Goal: Information Seeking & Learning: Check status

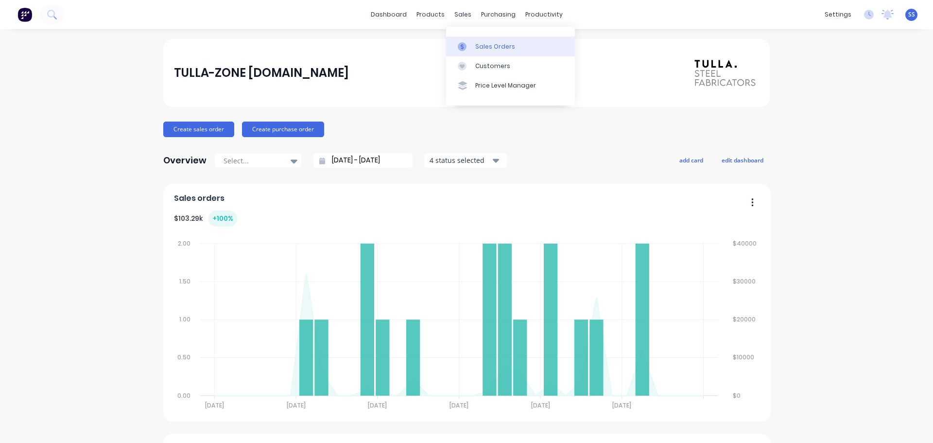
click at [476, 41] on link "Sales Orders" at bounding box center [510, 45] width 129 height 19
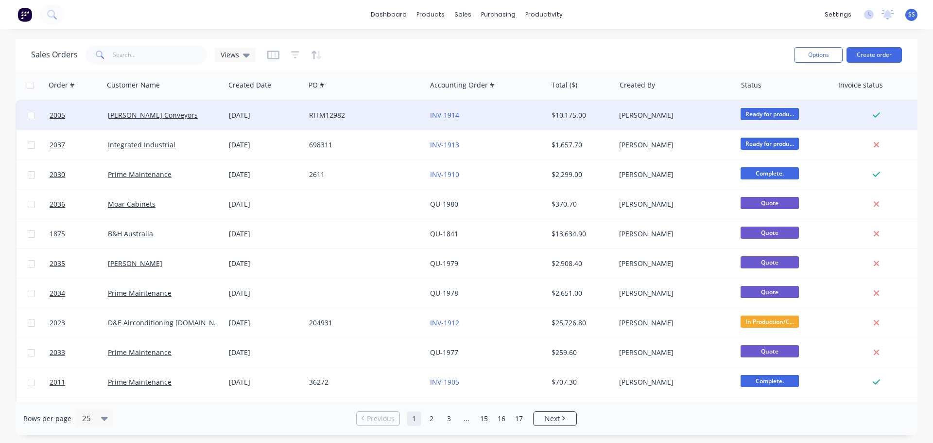
click at [370, 122] on div "RITM12982" at bounding box center [365, 115] width 121 height 29
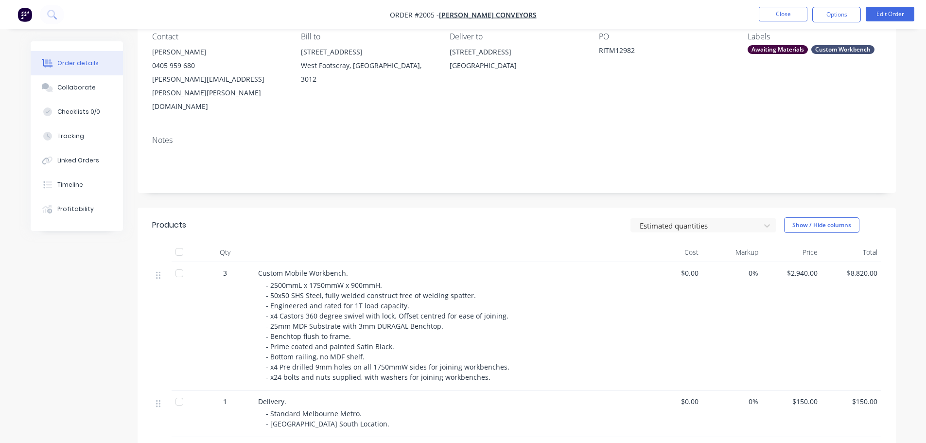
scroll to position [97, 0]
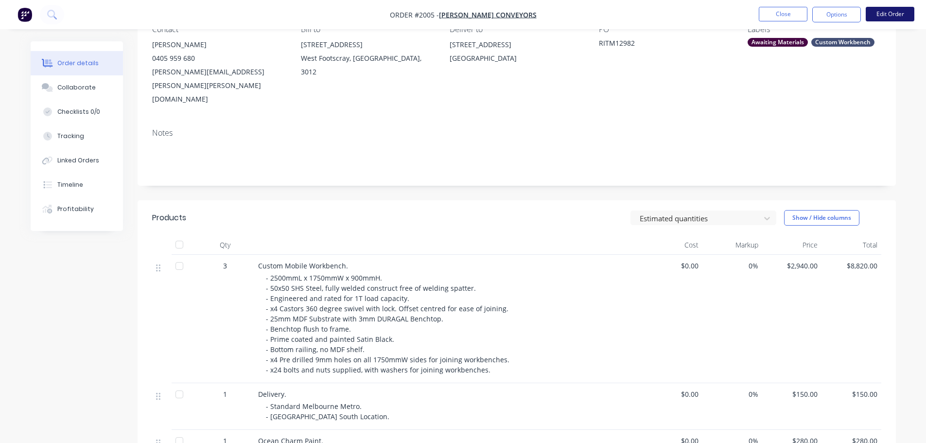
click at [882, 20] on button "Edit Order" at bounding box center [890, 14] width 49 height 15
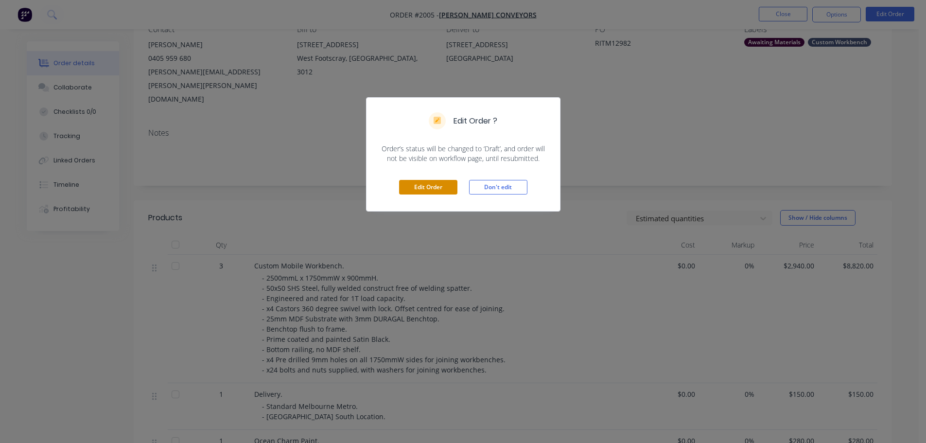
click at [435, 186] on button "Edit Order" at bounding box center [428, 187] width 58 height 15
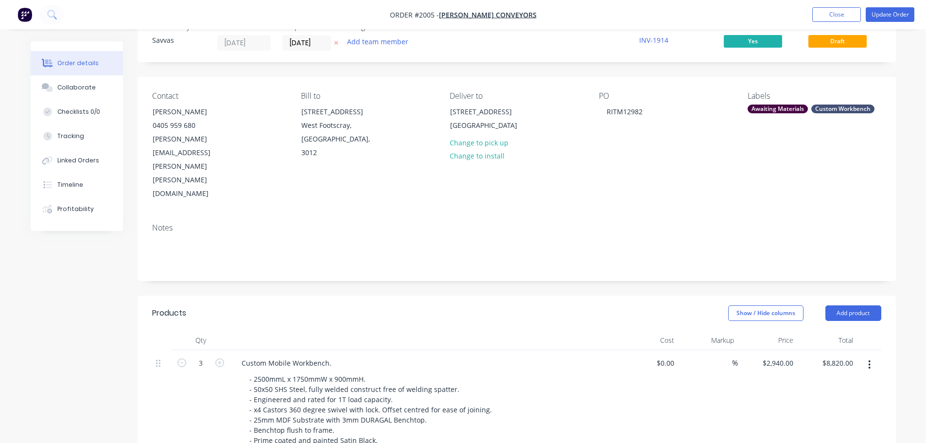
scroll to position [49, 0]
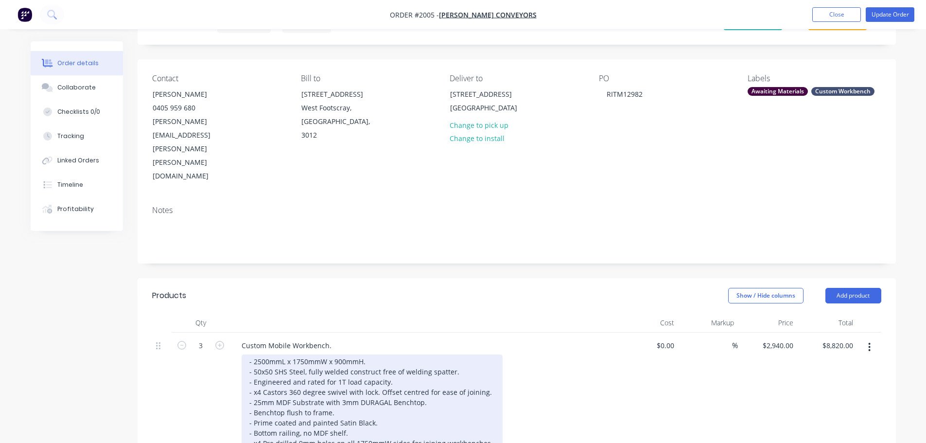
click at [343, 354] on div "- 2500mmL x 1750mmW x 900mmH. - 50x50 SHS Steel, fully welded construct free of…" at bounding box center [372, 407] width 261 height 106
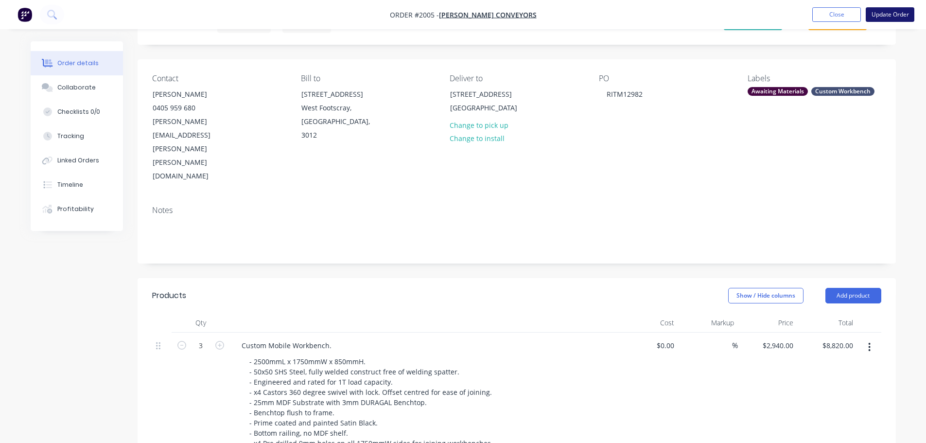
click at [887, 16] on button "Update Order" at bounding box center [890, 14] width 49 height 15
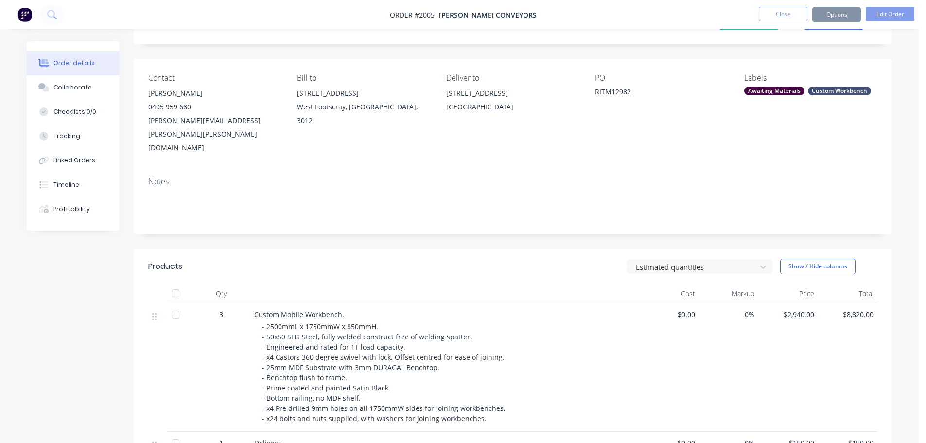
scroll to position [0, 0]
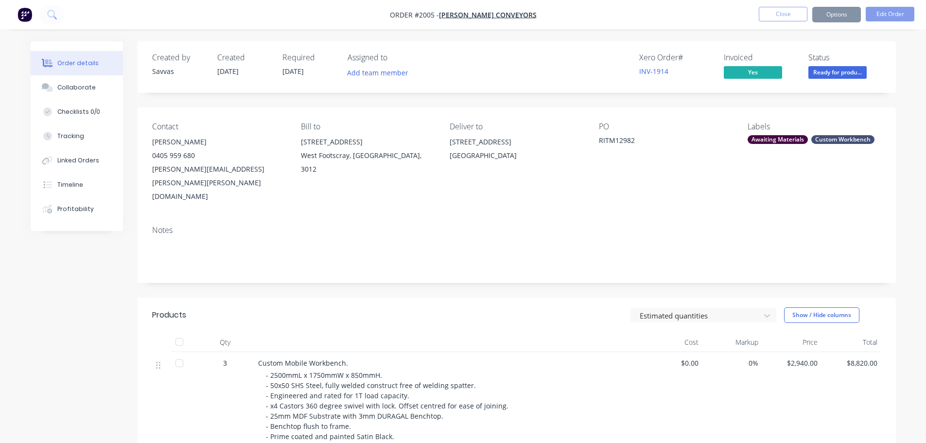
click at [87, 88] on div "Collaborate" at bounding box center [76, 87] width 38 height 9
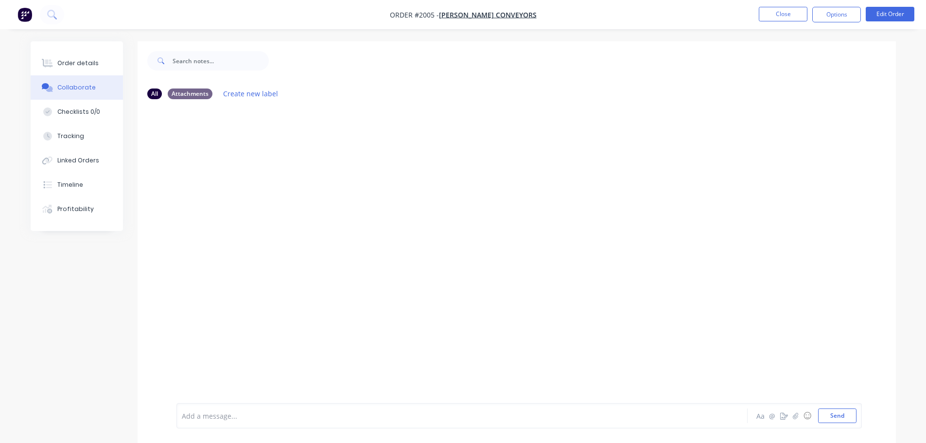
click at [250, 417] on div at bounding box center [435, 416] width 506 height 10
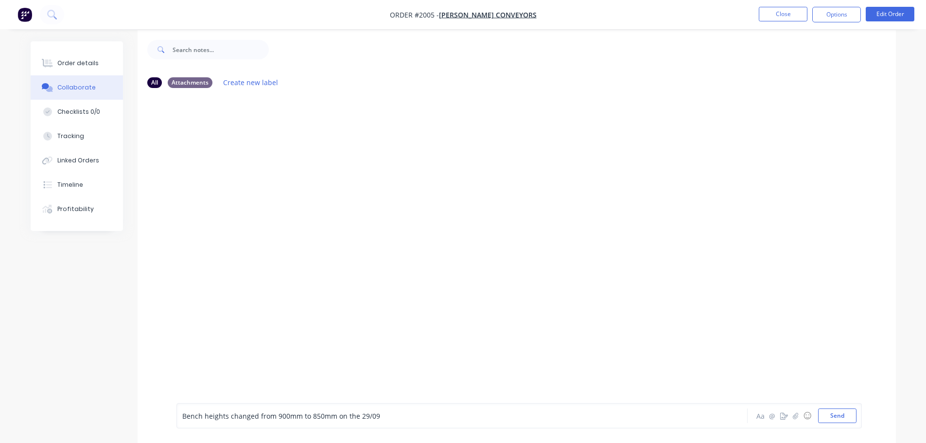
scroll to position [15, 0]
click at [839, 421] on button "Send" at bounding box center [837, 415] width 38 height 15
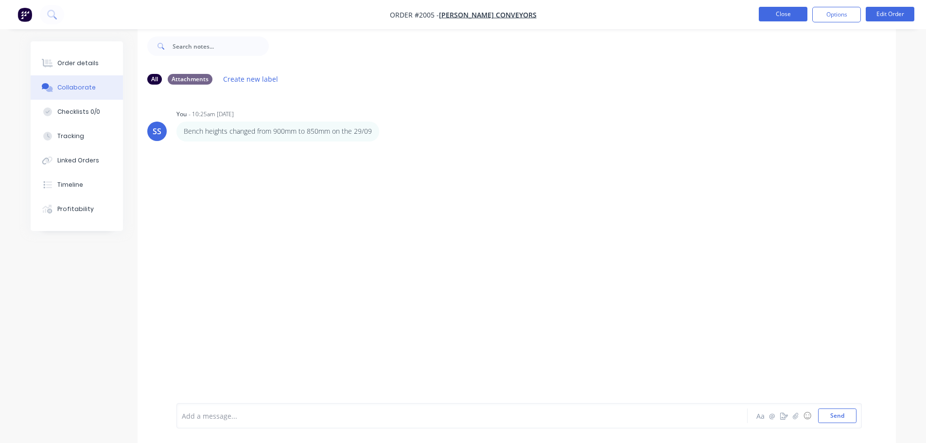
click at [786, 19] on button "Close" at bounding box center [783, 14] width 49 height 15
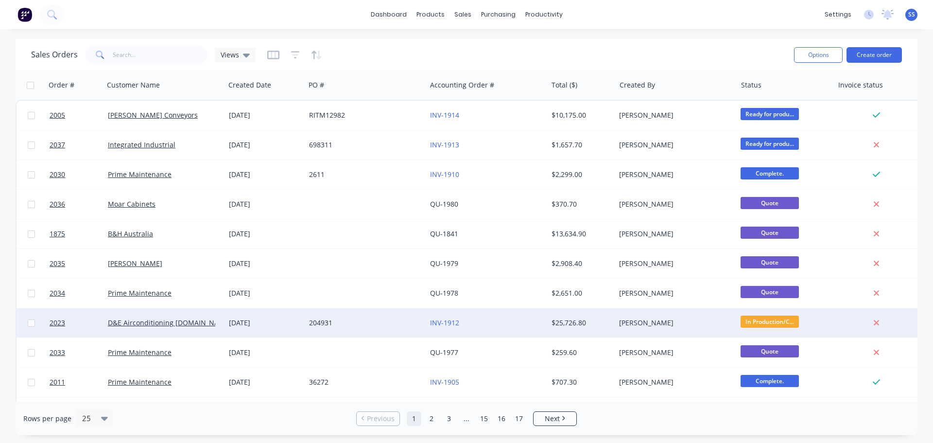
click at [366, 324] on div "204931" at bounding box center [363, 323] width 108 height 10
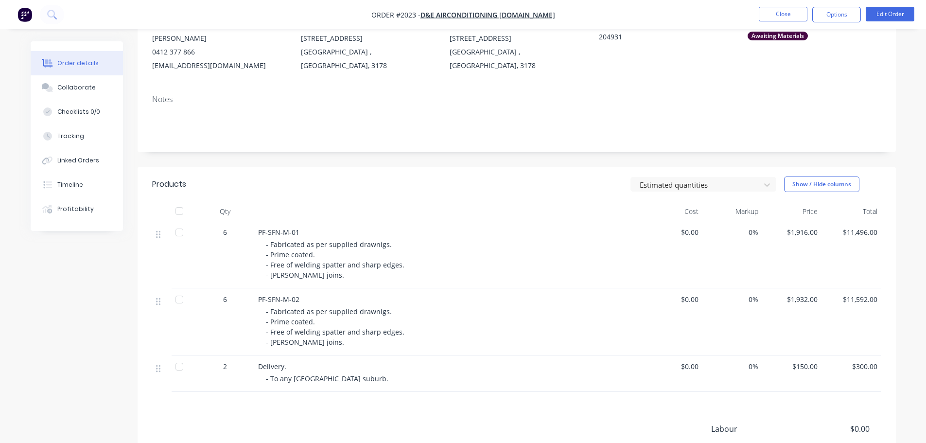
scroll to position [226, 0]
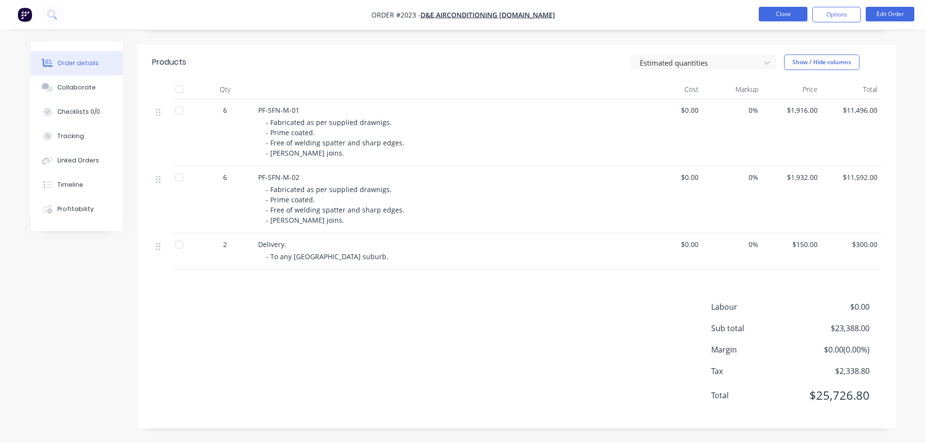
click at [763, 11] on button "Close" at bounding box center [783, 14] width 49 height 15
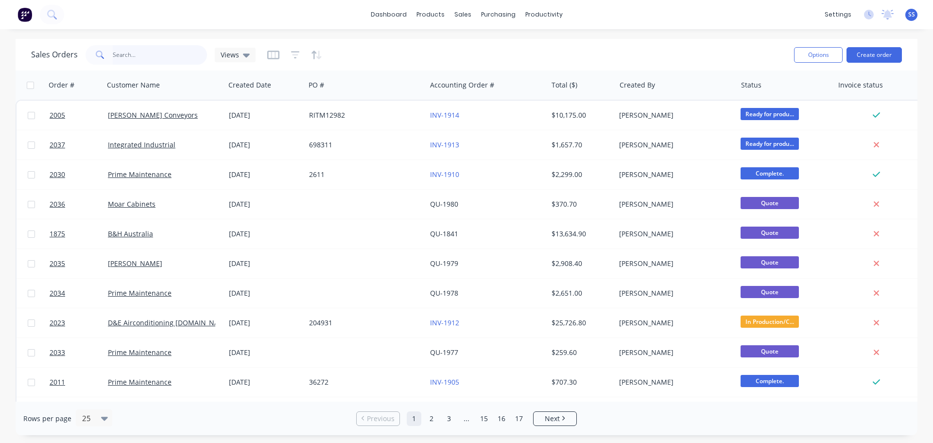
click at [182, 53] on input "text" at bounding box center [160, 54] width 95 height 19
type input "auswide"
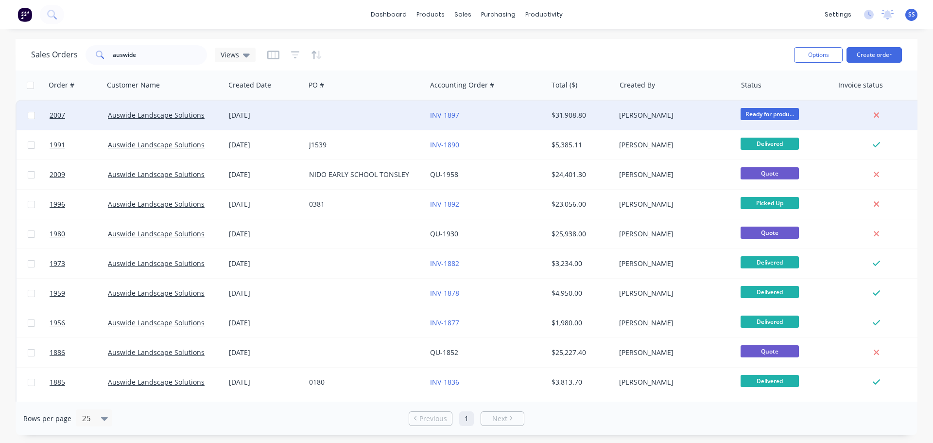
click at [355, 126] on div at bounding box center [365, 115] width 121 height 29
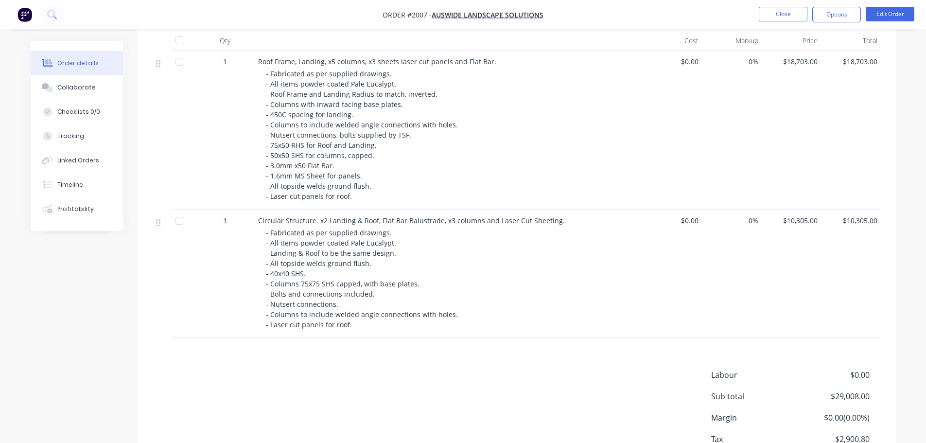
scroll to position [292, 0]
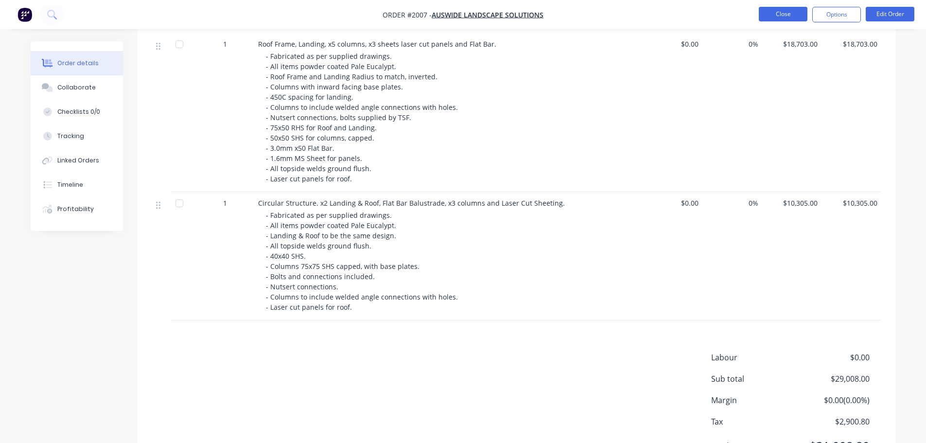
click at [787, 15] on button "Close" at bounding box center [783, 14] width 49 height 15
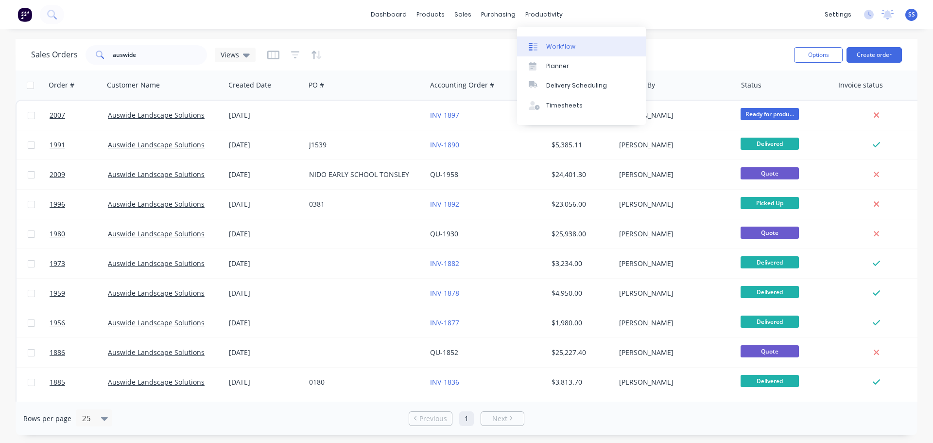
click at [544, 40] on link "Workflow" at bounding box center [581, 45] width 129 height 19
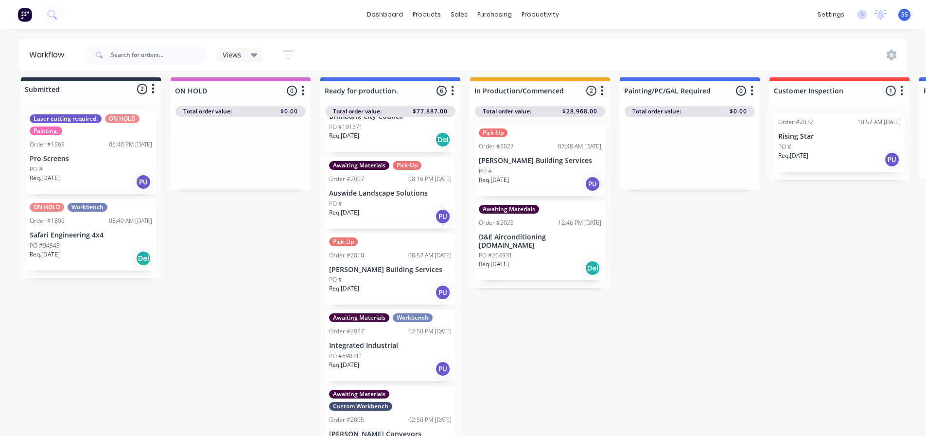
scroll to position [146, 0]
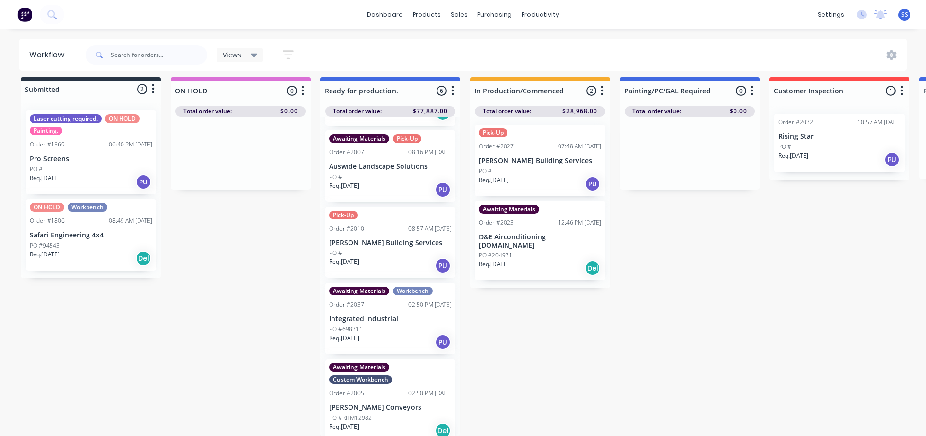
click at [419, 192] on div "Awaiting Materials Pick-Up Order #2007 08:16 PM [DATE] Auswide Landscape Soluti…" at bounding box center [390, 165] width 130 height 71
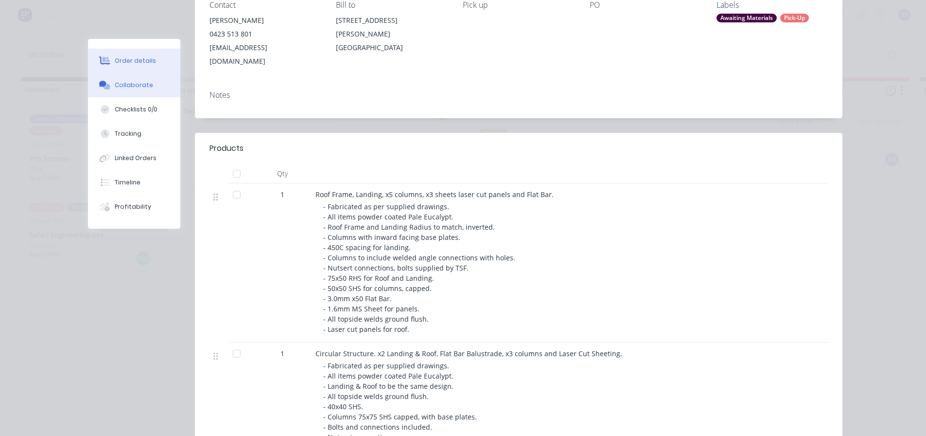
click at [115, 85] on div "Collaborate" at bounding box center [134, 85] width 38 height 9
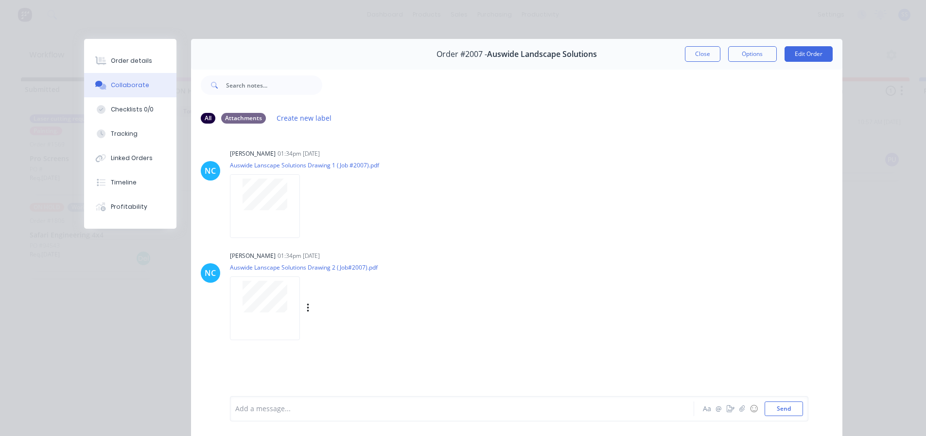
click at [245, 319] on div at bounding box center [265, 308] width 70 height 64
click at [704, 52] on button "Close" at bounding box center [702, 54] width 35 height 16
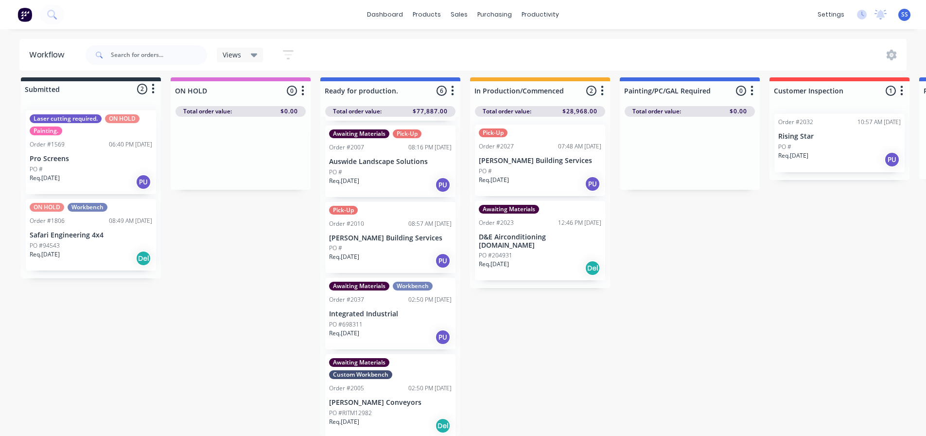
scroll to position [153, 0]
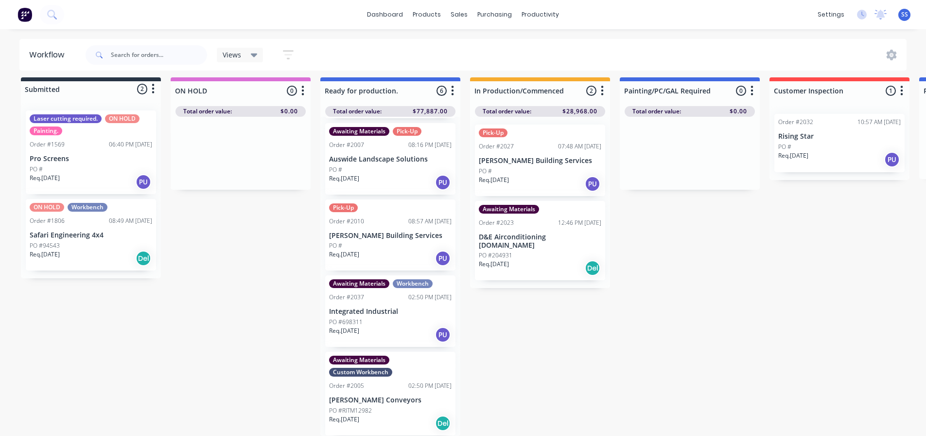
click at [414, 406] on div "PO #RITM12982" at bounding box center [390, 410] width 122 height 9
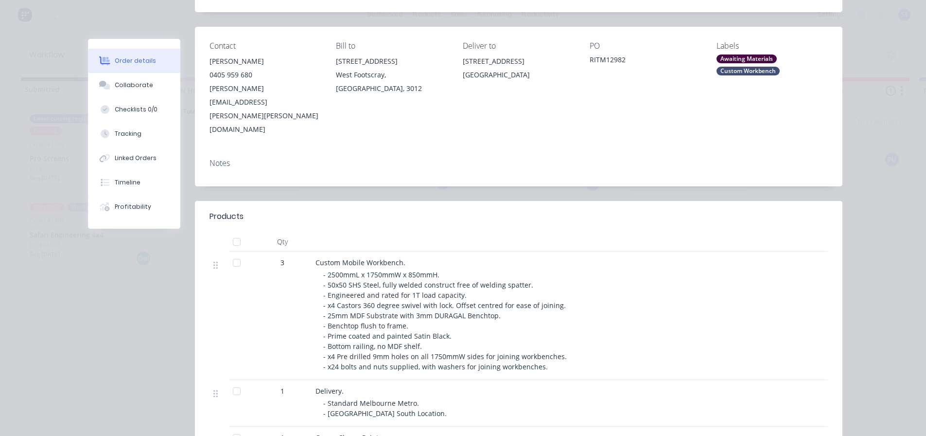
scroll to position [146, 0]
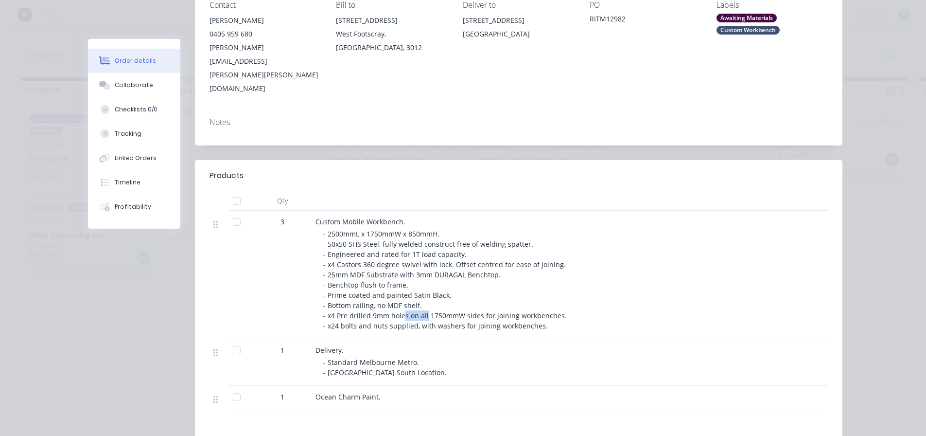
click at [420, 272] on span "- 2500mmL x 1750mmW x 850mmH. - 50x50 SHS Steel, fully welded construct free of…" at bounding box center [445, 279] width 245 height 101
click at [436, 277] on span "- 2500mmL x 1750mmW x 850mmH. - 50x50 SHS Steel, fully welded construct free of…" at bounding box center [445, 279] width 245 height 101
drag, startPoint x: 365, startPoint y: 282, endPoint x: 402, endPoint y: 285, distance: 36.6
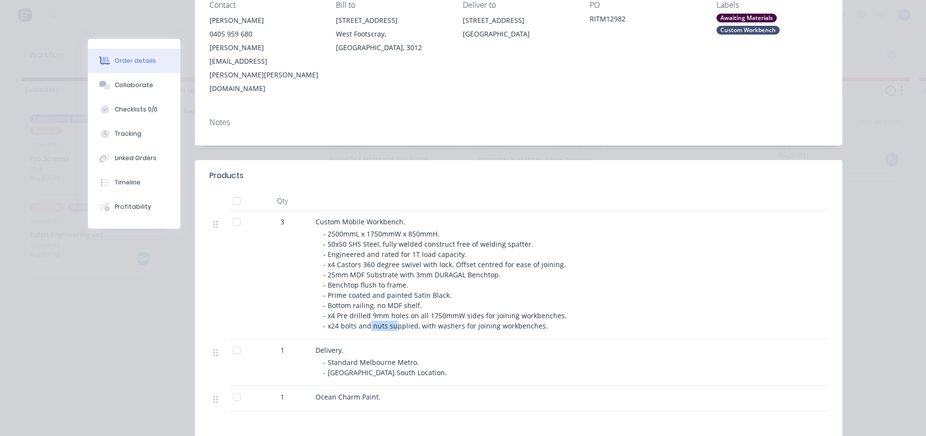
click at [402, 285] on span "- 2500mmL x 1750mmW x 850mmH. - 50x50 SHS Steel, fully welded construct free of…" at bounding box center [445, 279] width 245 height 101
drag, startPoint x: 377, startPoint y: 285, endPoint x: 405, endPoint y: 289, distance: 28.5
click at [405, 289] on span "- 2500mmL x 1750mmW x 850mmH. - 50x50 SHS Steel, fully welded construct free of…" at bounding box center [445, 279] width 245 height 101
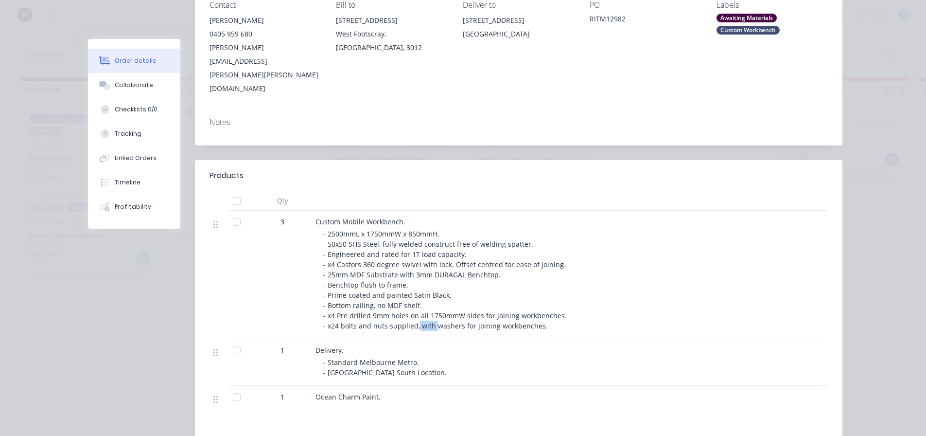
drag, startPoint x: 412, startPoint y: 289, endPoint x: 432, endPoint y: 286, distance: 20.7
click at [432, 286] on span "- 2500mmL x 1750mmW x 850mmH. - 50x50 SHS Steel, fully welded construct free of…" at bounding box center [445, 279] width 245 height 101
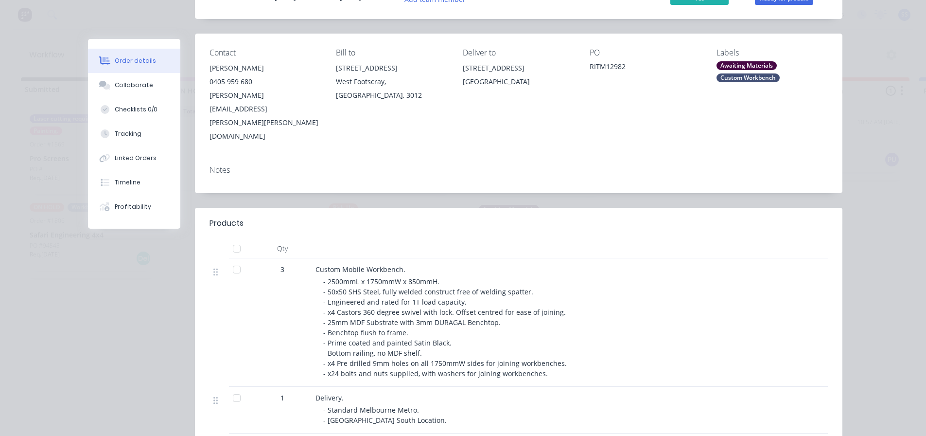
scroll to position [0, 0]
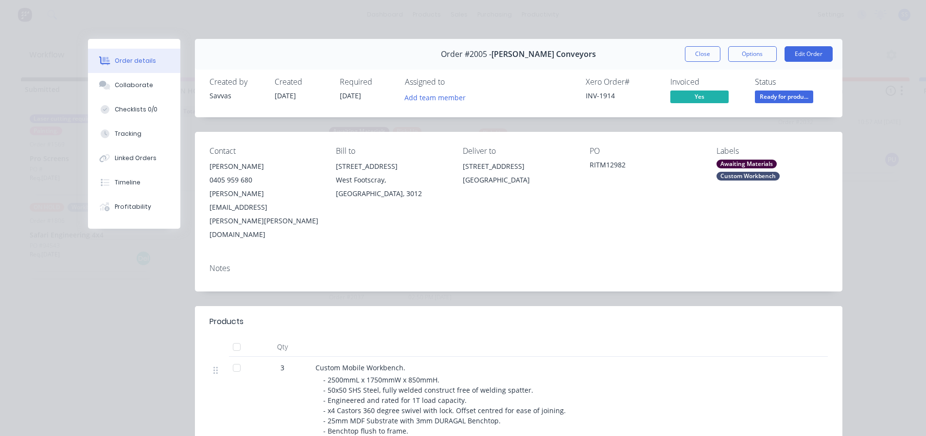
click at [710, 46] on div "Order #2005 - [PERSON_NAME] Conveyors Close Options Edit Order" at bounding box center [518, 54] width 647 height 31
click at [703, 48] on button "Close" at bounding box center [702, 54] width 35 height 16
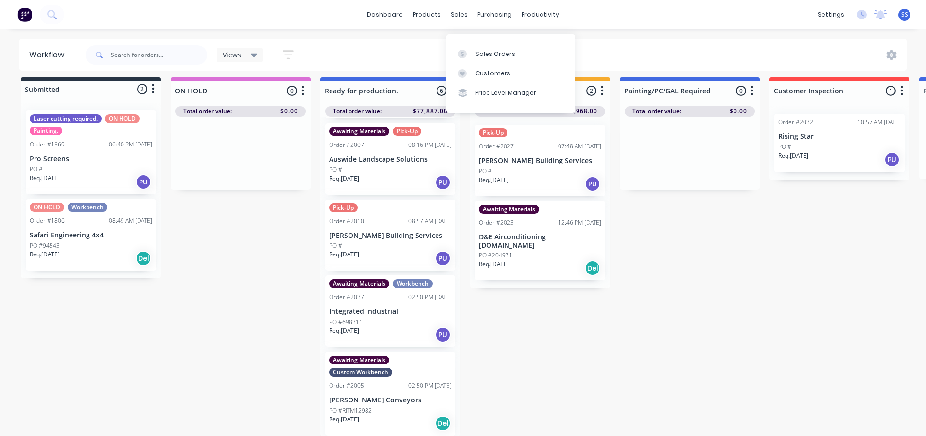
click at [474, 36] on div "Sales Orders Customers Price Level Manager" at bounding box center [510, 73] width 129 height 78
click at [474, 44] on link "Sales Orders" at bounding box center [510, 53] width 129 height 19
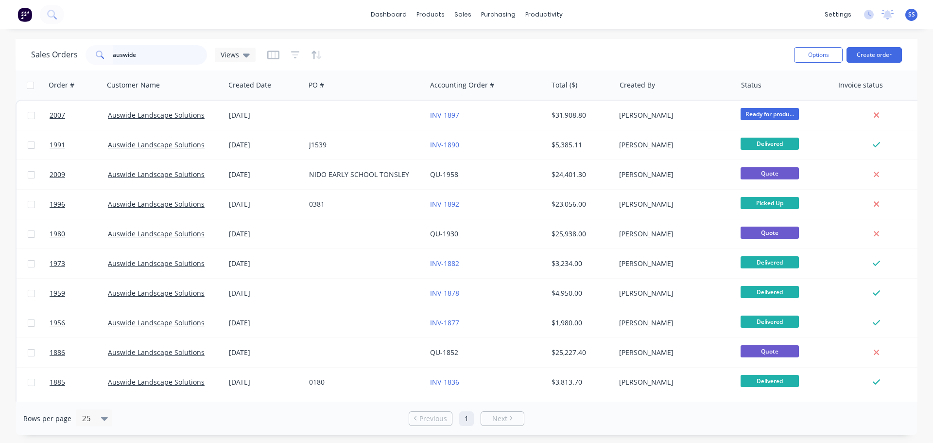
click at [121, 50] on input "auswide" at bounding box center [160, 54] width 95 height 19
click at [119, 49] on input "auswide" at bounding box center [160, 54] width 95 height 19
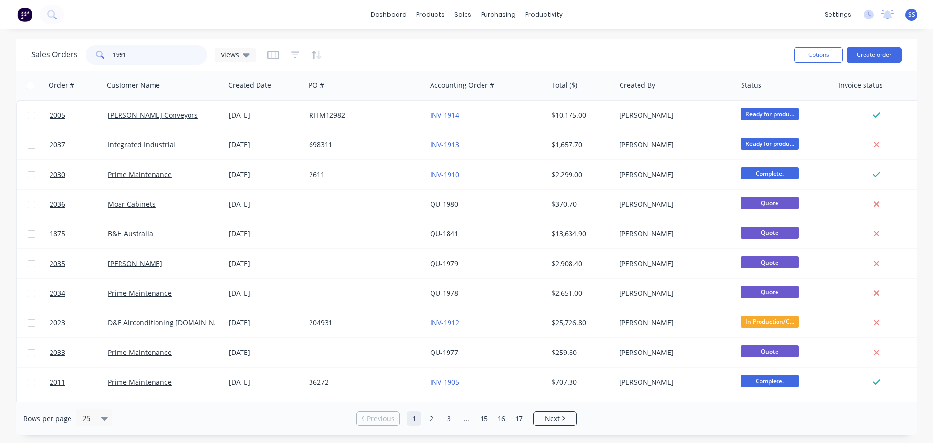
type input "1991"
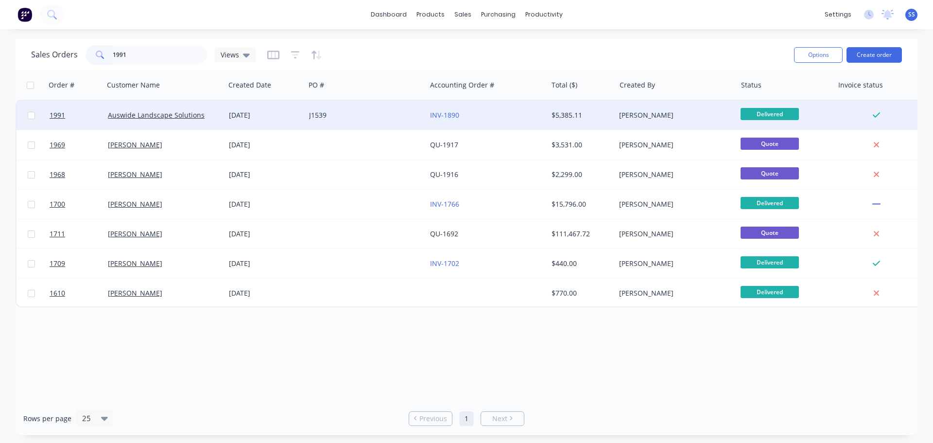
click at [408, 111] on div "J1539" at bounding box center [363, 115] width 108 height 10
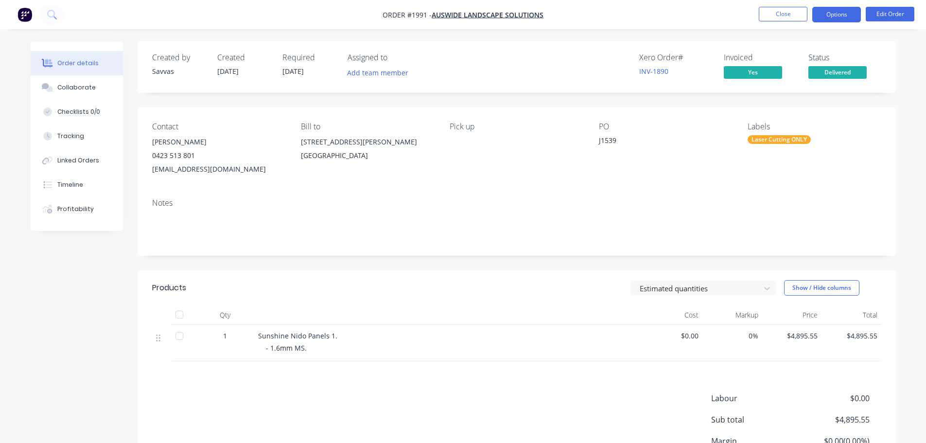
click at [845, 17] on button "Options" at bounding box center [836, 15] width 49 height 16
click at [673, 204] on div "Notes" at bounding box center [516, 202] width 729 height 9
click at [833, 5] on nav "Order #1991 - Auswide Landscape Solutions Close Options Edit Order" at bounding box center [463, 14] width 926 height 29
click at [834, 12] on button "Options" at bounding box center [836, 15] width 49 height 16
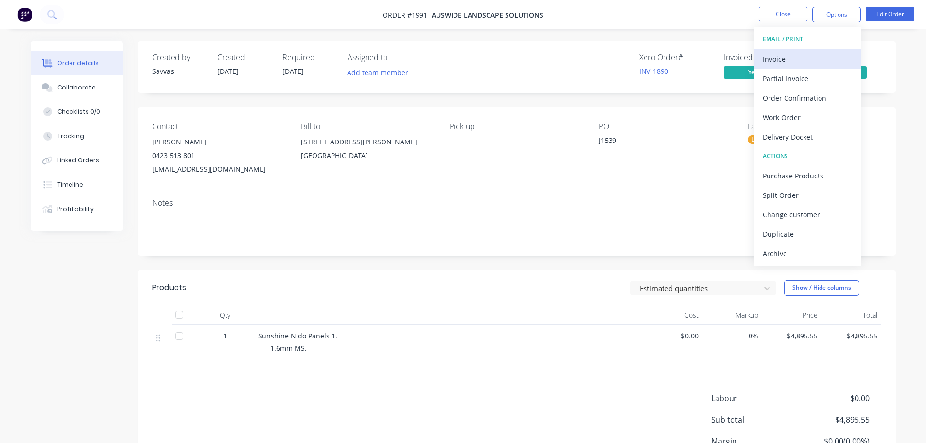
click at [820, 60] on div "Invoice" at bounding box center [807, 59] width 89 height 14
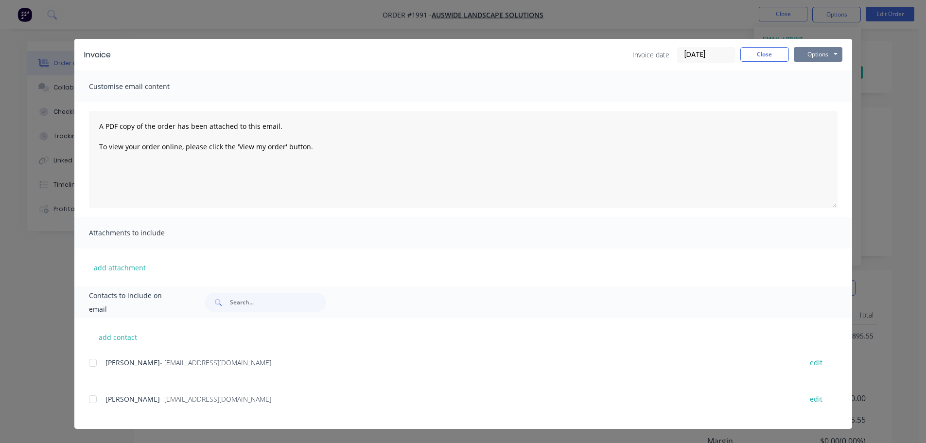
click at [832, 54] on button "Options" at bounding box center [818, 54] width 49 height 15
click at [828, 83] on button "Print" at bounding box center [825, 88] width 62 height 16
click at [756, 58] on button "Close" at bounding box center [764, 54] width 49 height 15
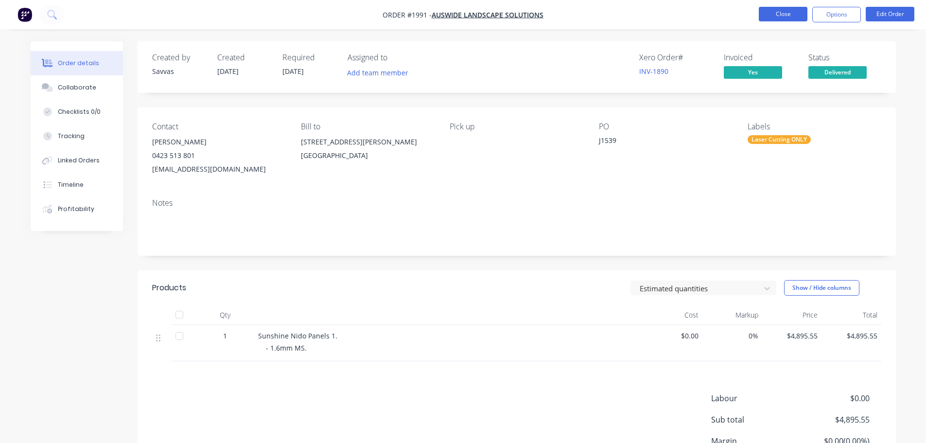
click at [760, 12] on button "Close" at bounding box center [783, 14] width 49 height 15
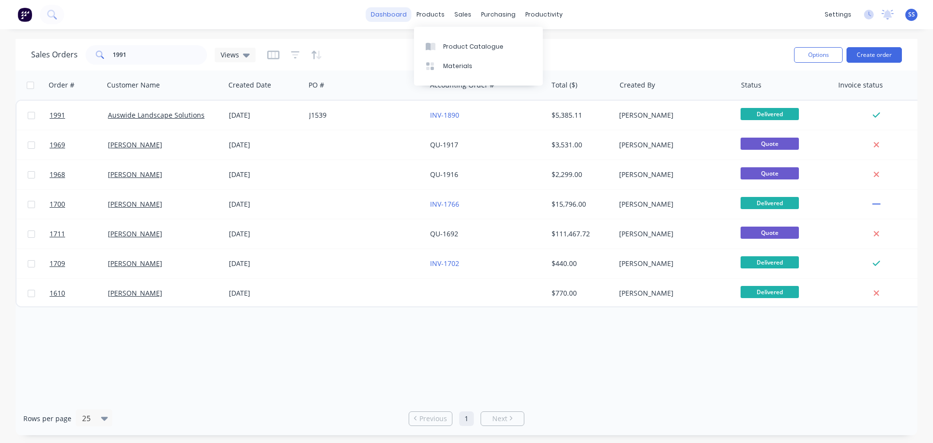
click at [398, 11] on link "dashboard" at bounding box center [389, 14] width 46 height 15
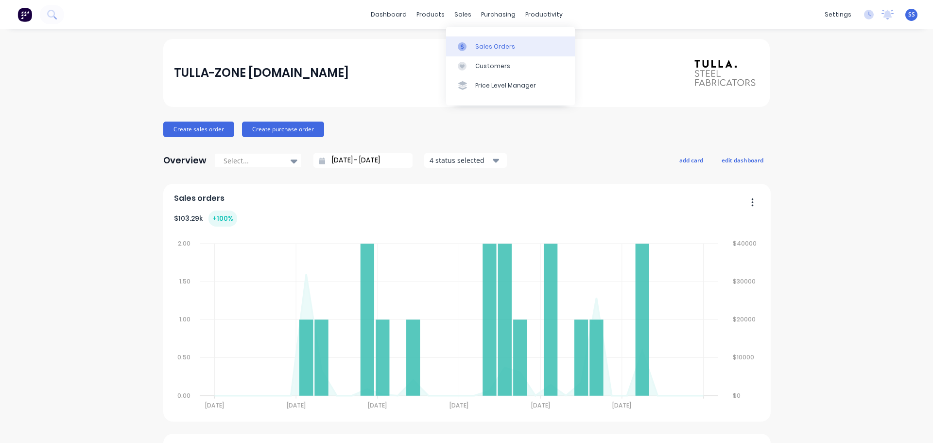
click at [472, 39] on link "Sales Orders" at bounding box center [510, 45] width 129 height 19
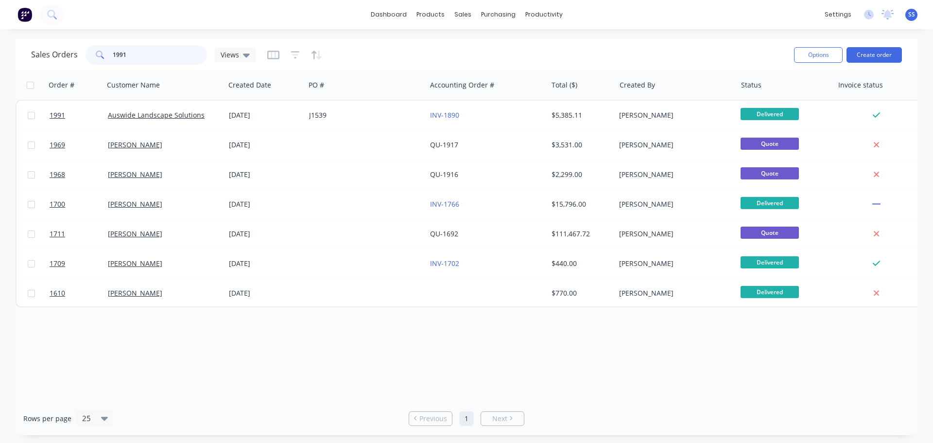
click at [178, 62] on input "1991" at bounding box center [160, 54] width 95 height 19
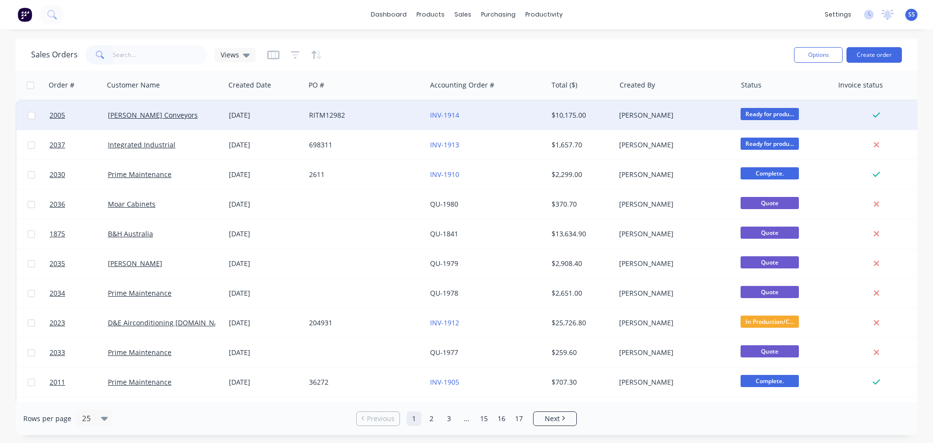
click at [372, 119] on div "RITM12982" at bounding box center [363, 115] width 108 height 10
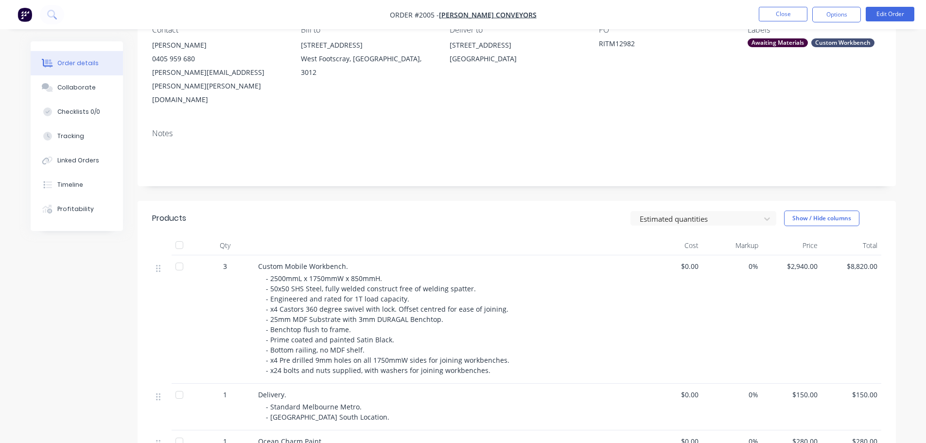
scroll to position [97, 0]
click at [770, 20] on button "Close" at bounding box center [783, 14] width 49 height 15
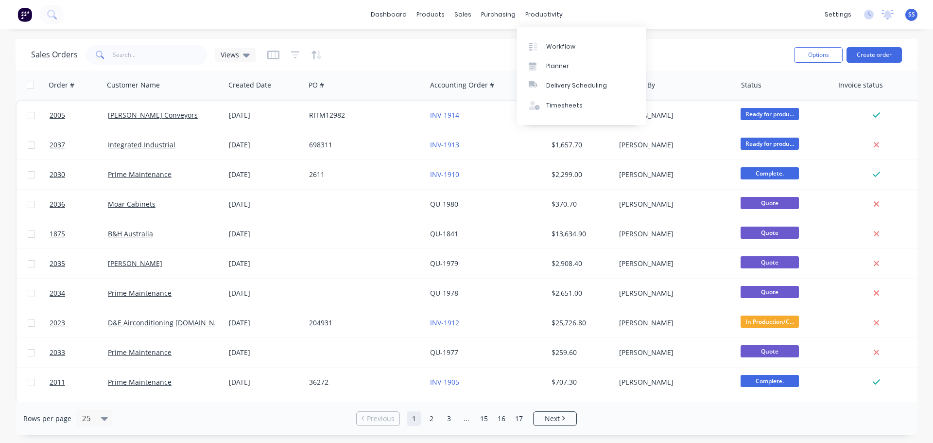
click at [544, 35] on div "Workflow Planner Delivery Scheduling Timesheets" at bounding box center [581, 76] width 129 height 98
click at [544, 37] on link "Workflow" at bounding box center [581, 45] width 129 height 19
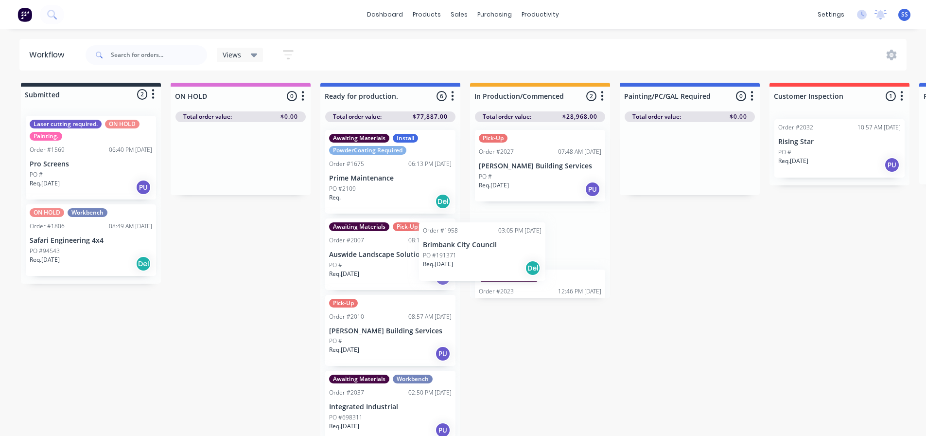
drag, startPoint x: 396, startPoint y: 255, endPoint x: 544, endPoint y: 248, distance: 148.9
click at [544, 248] on div "Submitted 2 Status colour #273444 hex #273444 Save Cancel Summaries Total order…" at bounding box center [874, 262] width 1762 height 358
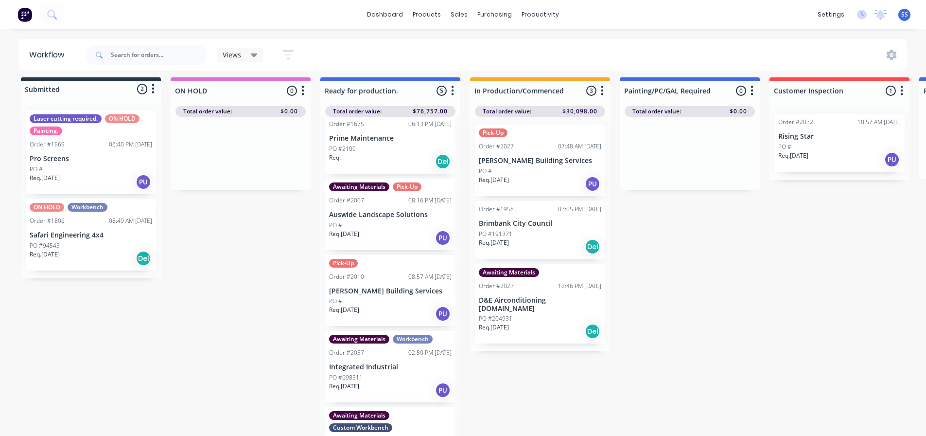
scroll to position [90, 0]
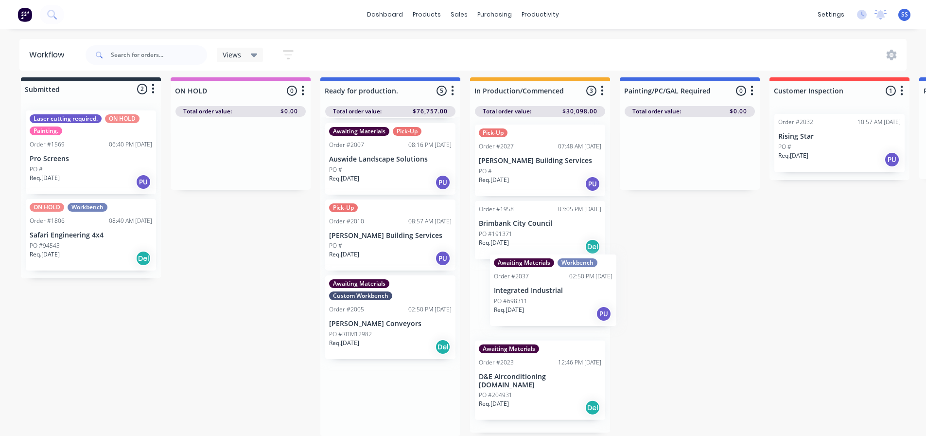
drag, startPoint x: 404, startPoint y: 309, endPoint x: 584, endPoint y: 294, distance: 180.5
click at [584, 294] on div "Submitted 2 Status colour #273444 hex #273444 Save Cancel Summaries Total order…" at bounding box center [874, 256] width 1762 height 358
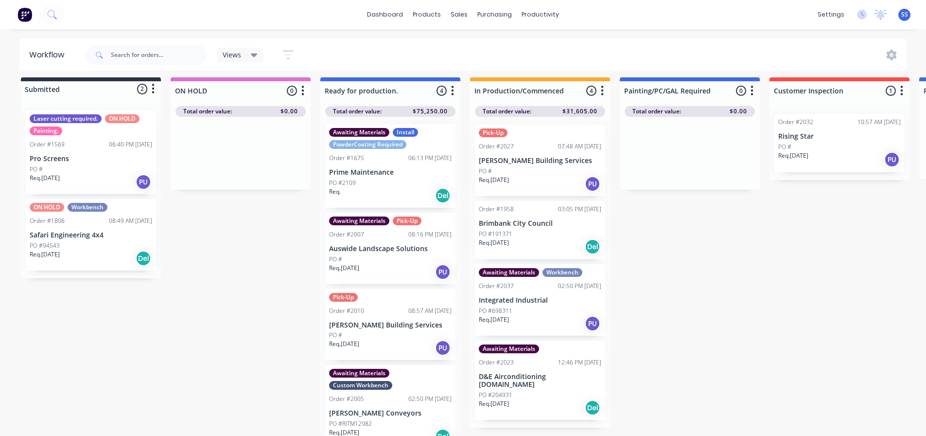
scroll to position [0, 0]
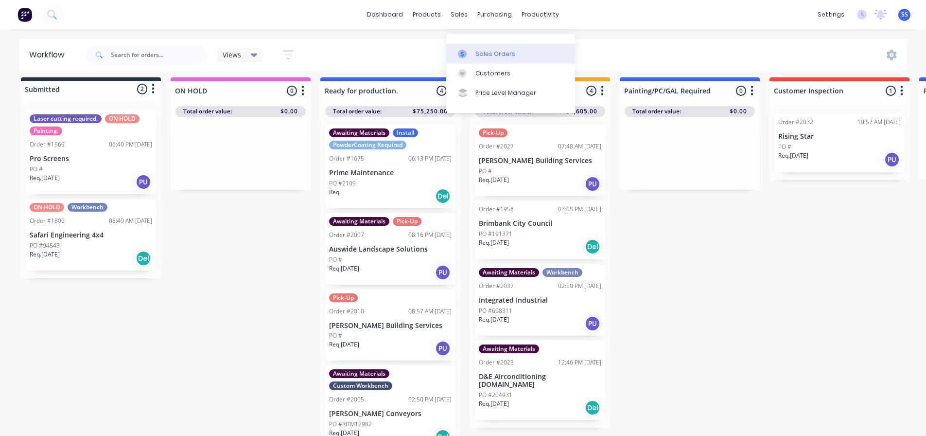
click at [476, 44] on link "Sales Orders" at bounding box center [510, 53] width 129 height 19
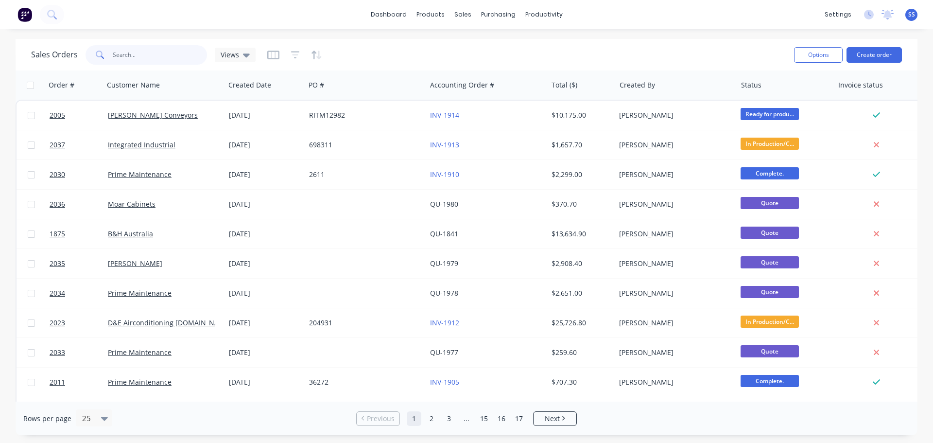
click at [167, 58] on input "text" at bounding box center [160, 54] width 95 height 19
type input "d&e"
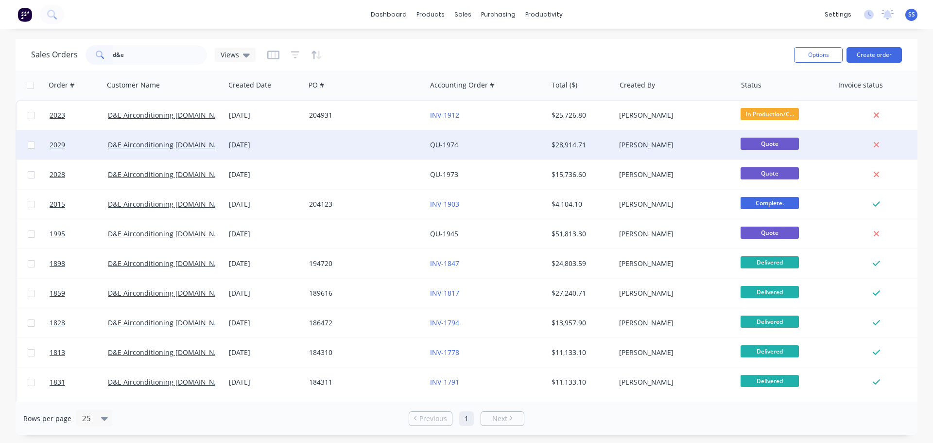
click at [366, 139] on div at bounding box center [365, 144] width 121 height 29
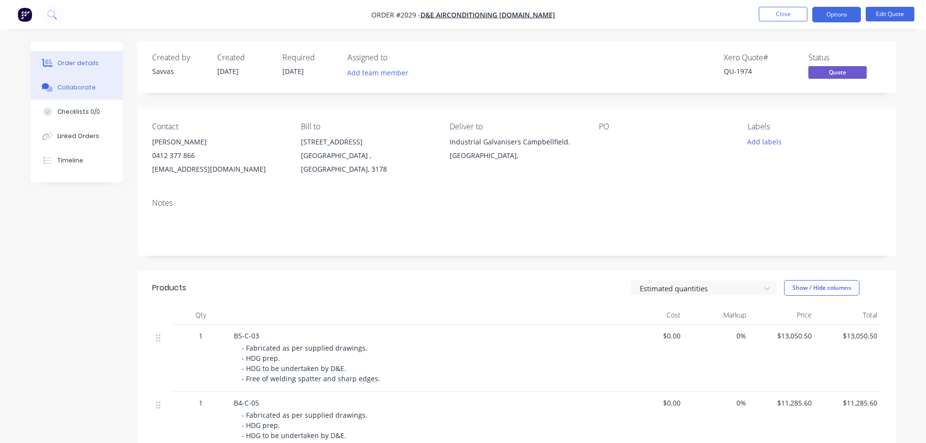
click at [102, 96] on button "Collaborate" at bounding box center [77, 87] width 92 height 24
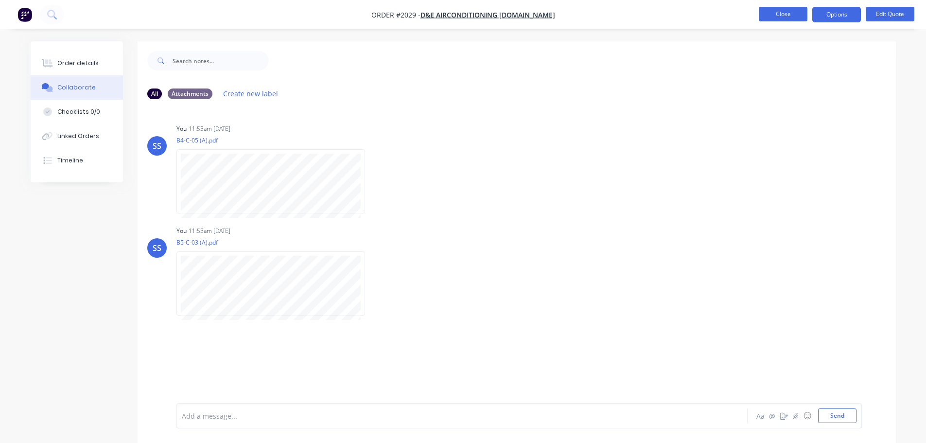
click at [769, 17] on button "Close" at bounding box center [783, 14] width 49 height 15
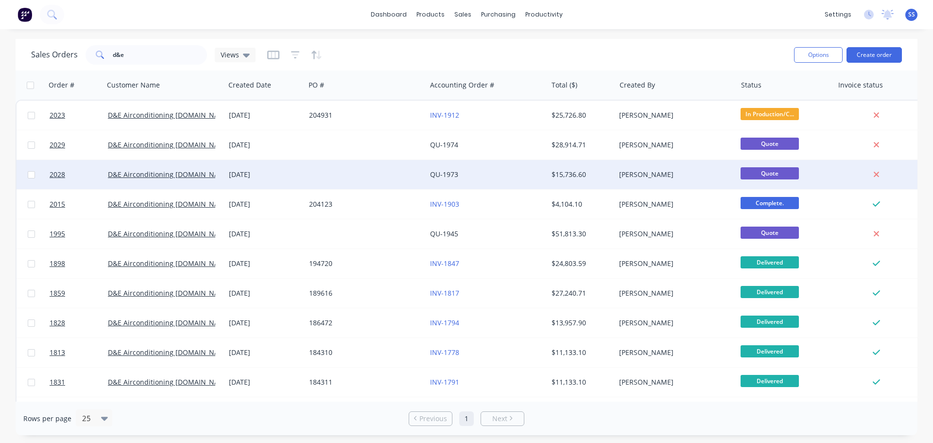
click at [514, 177] on div "QU-1973" at bounding box center [484, 175] width 108 height 10
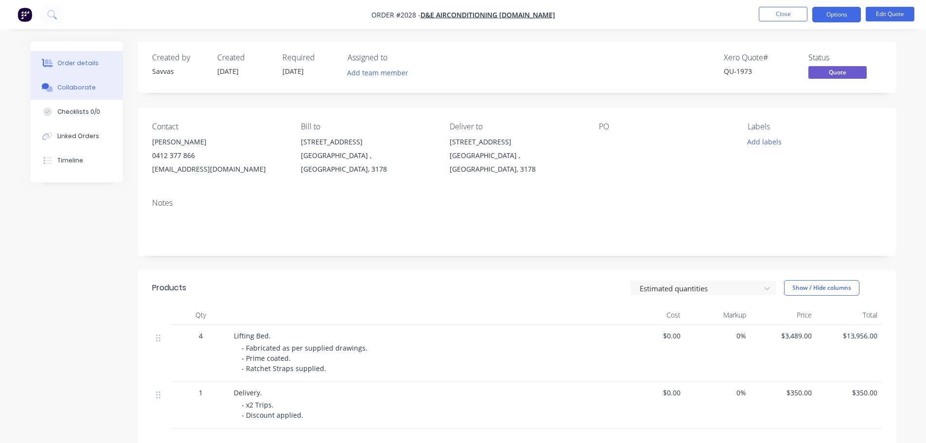
click at [101, 90] on button "Collaborate" at bounding box center [77, 87] width 92 height 24
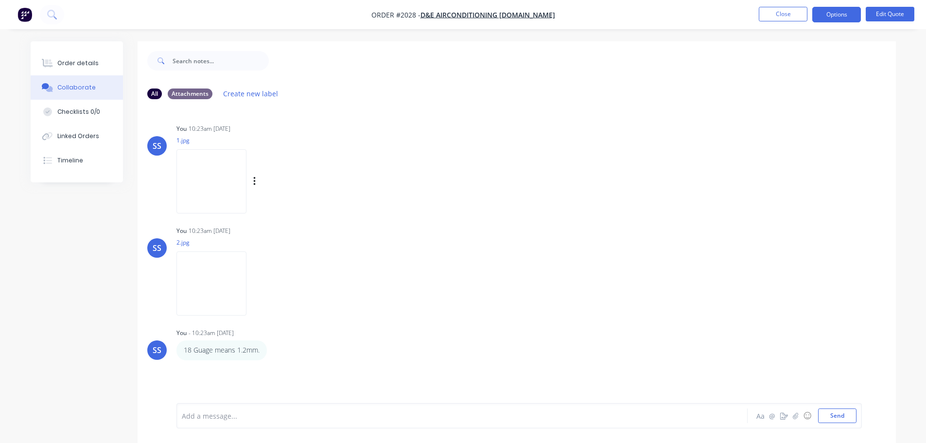
click at [216, 181] on img at bounding box center [211, 181] width 70 height 64
click at [223, 258] on img at bounding box center [211, 283] width 70 height 64
click at [779, 11] on button "Close" at bounding box center [783, 14] width 49 height 15
